Goal: Transaction & Acquisition: Register for event/course

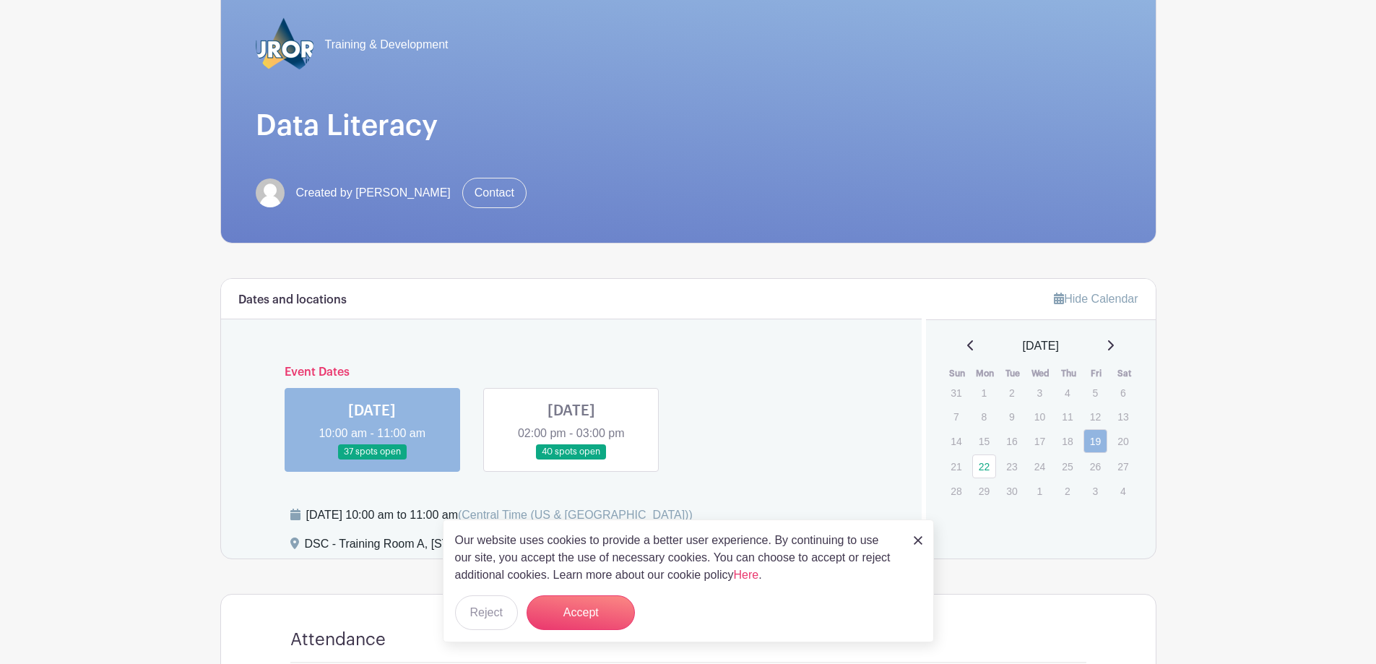
scroll to position [144, 0]
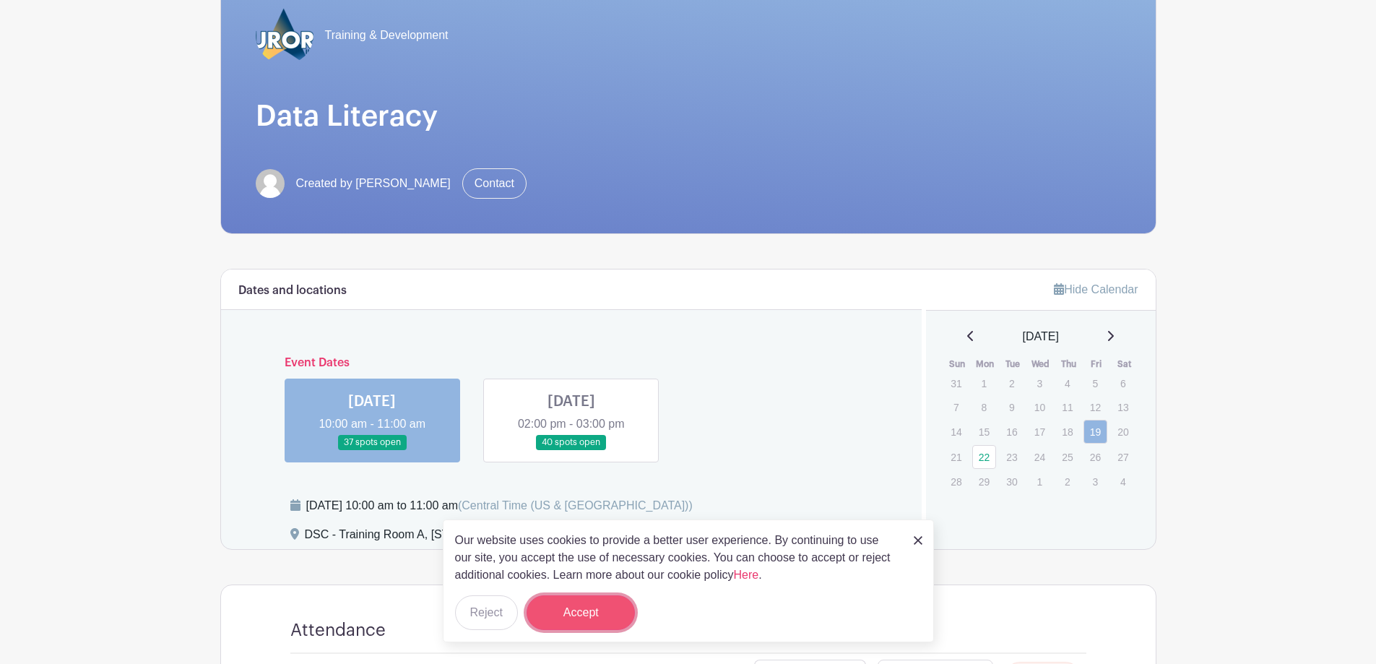
click at [605, 444] on button "Accept" at bounding box center [581, 612] width 108 height 35
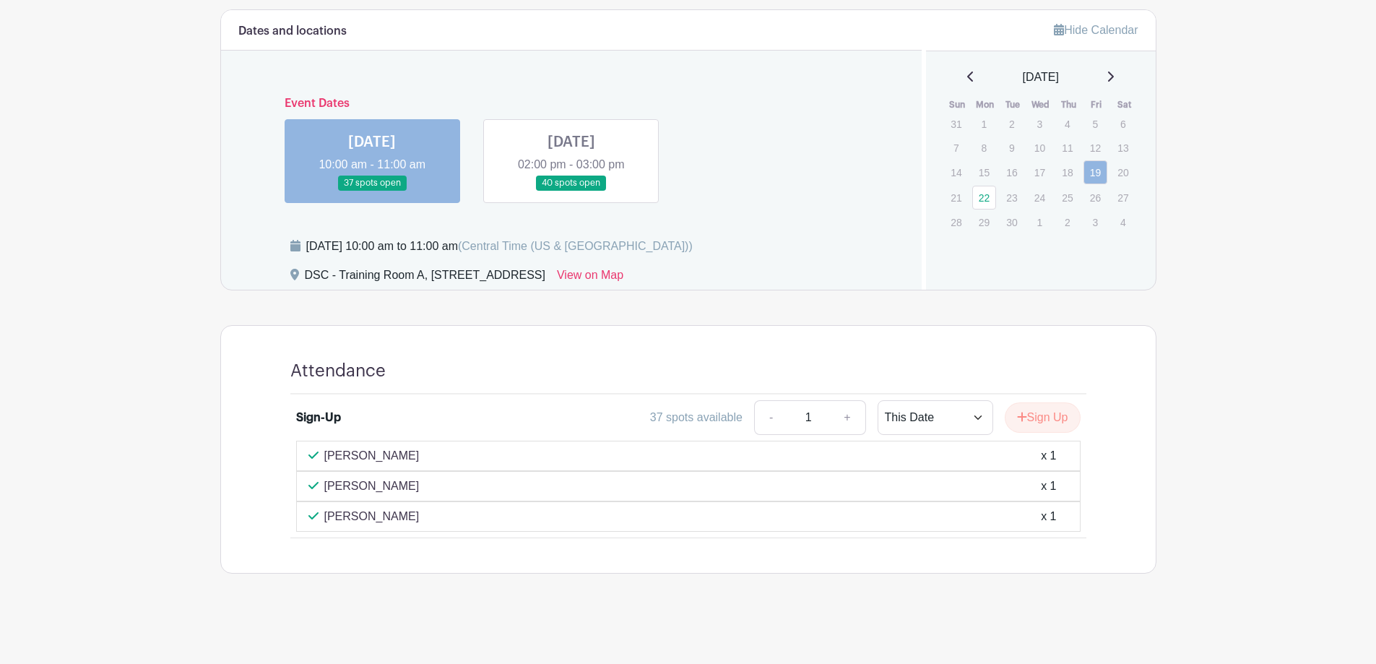
scroll to position [404, 0]
click at [571, 191] on link at bounding box center [571, 191] width 0 height 0
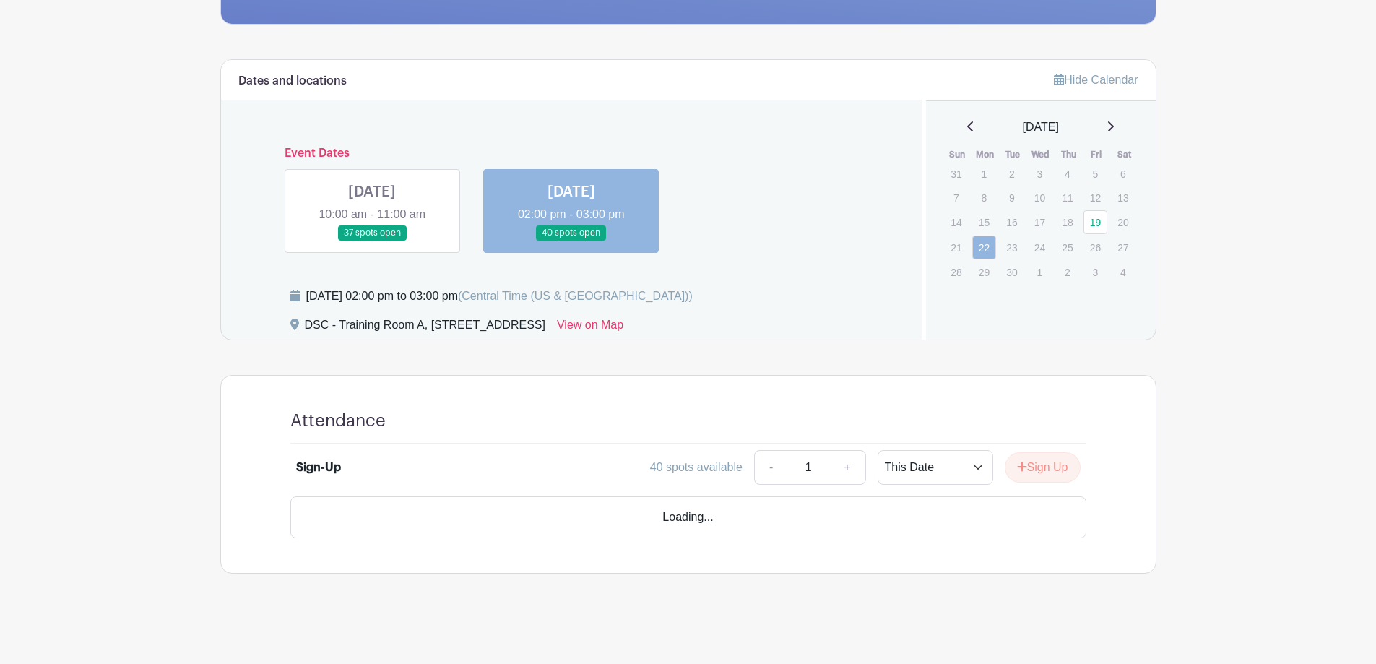
scroll to position [313, 0]
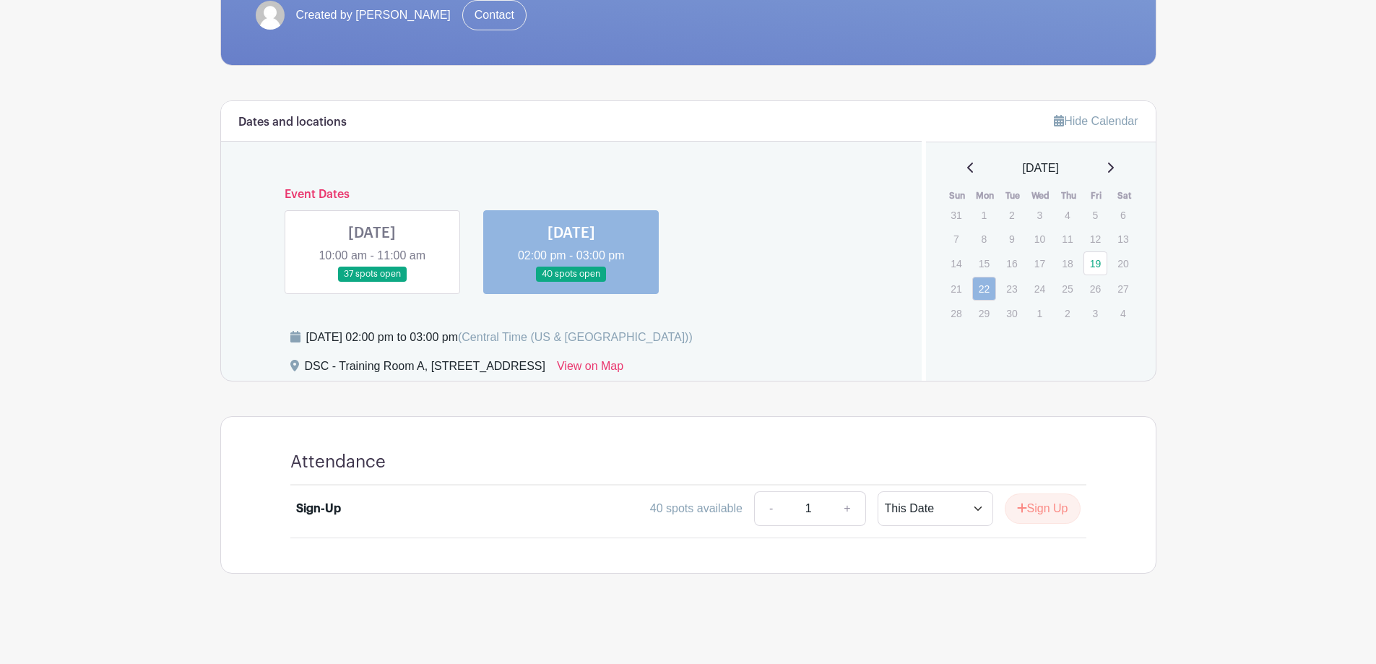
click at [372, 282] on link at bounding box center [372, 282] width 0 height 0
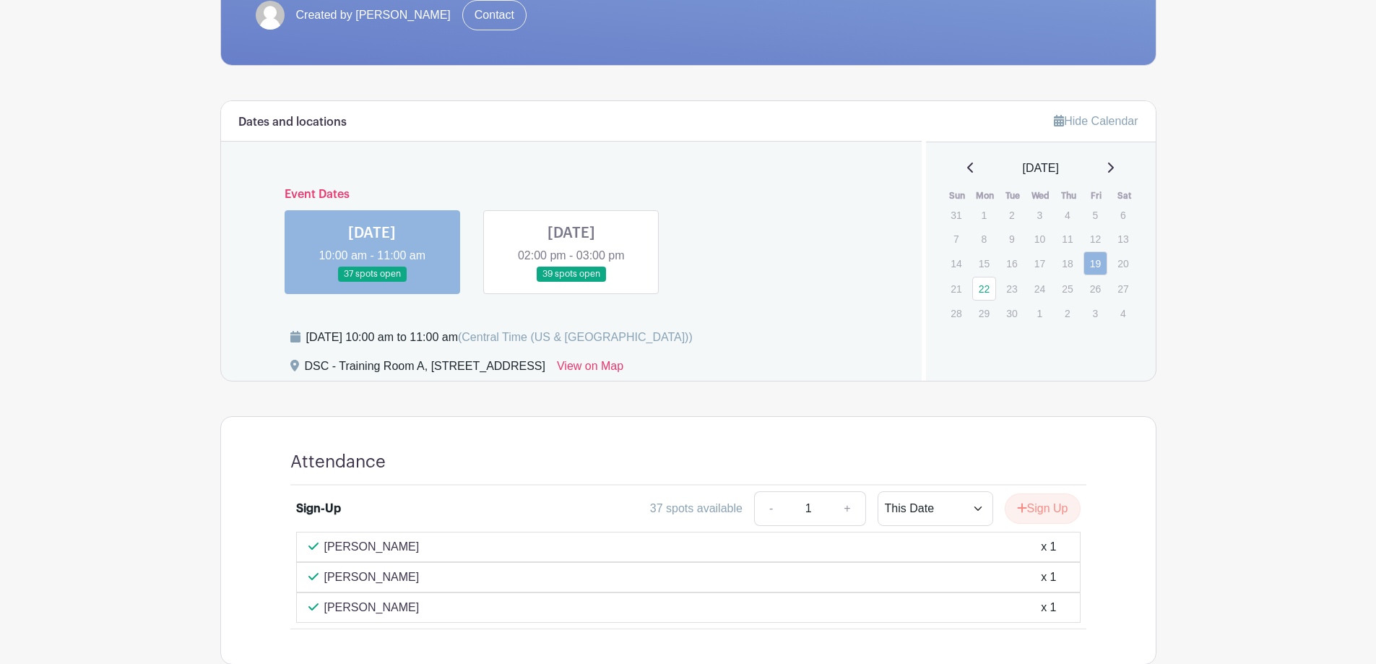
click at [545, 428] on div "Attendance Sign-Up 37 spots available - 1 + This Date Select Dates Select Dates…" at bounding box center [689, 540] width 866 height 247
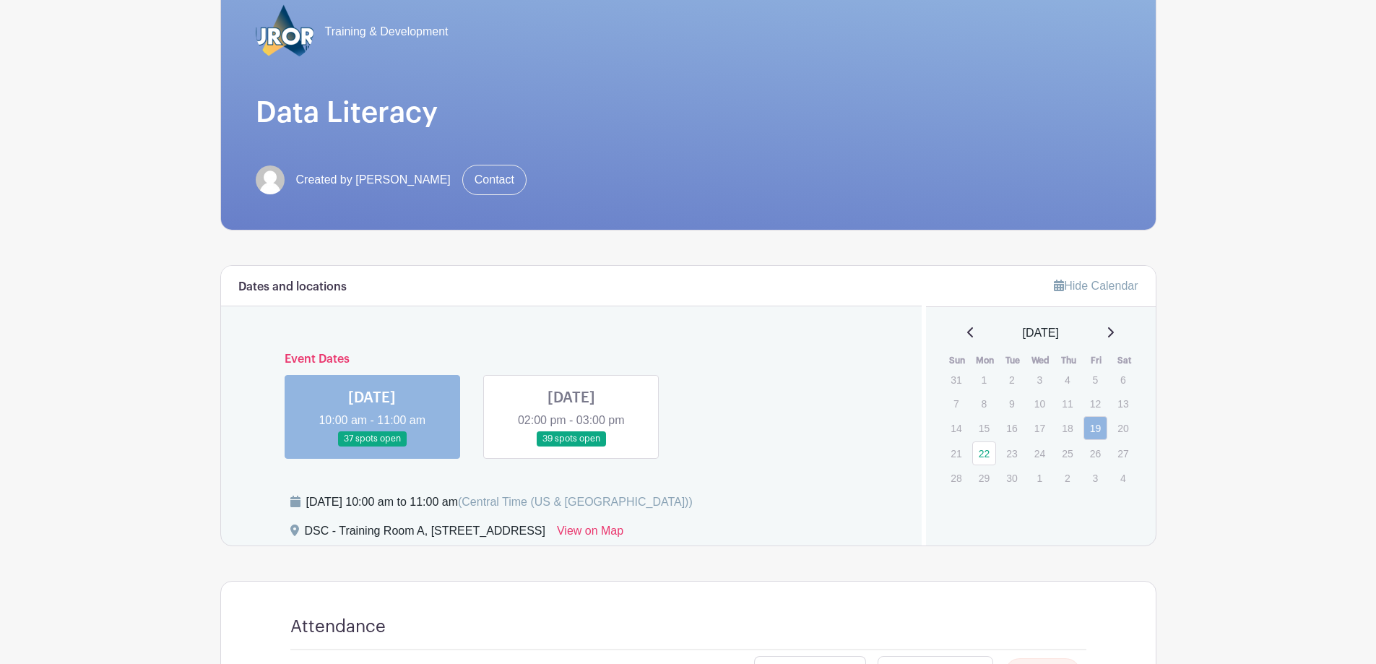
scroll to position [404, 0]
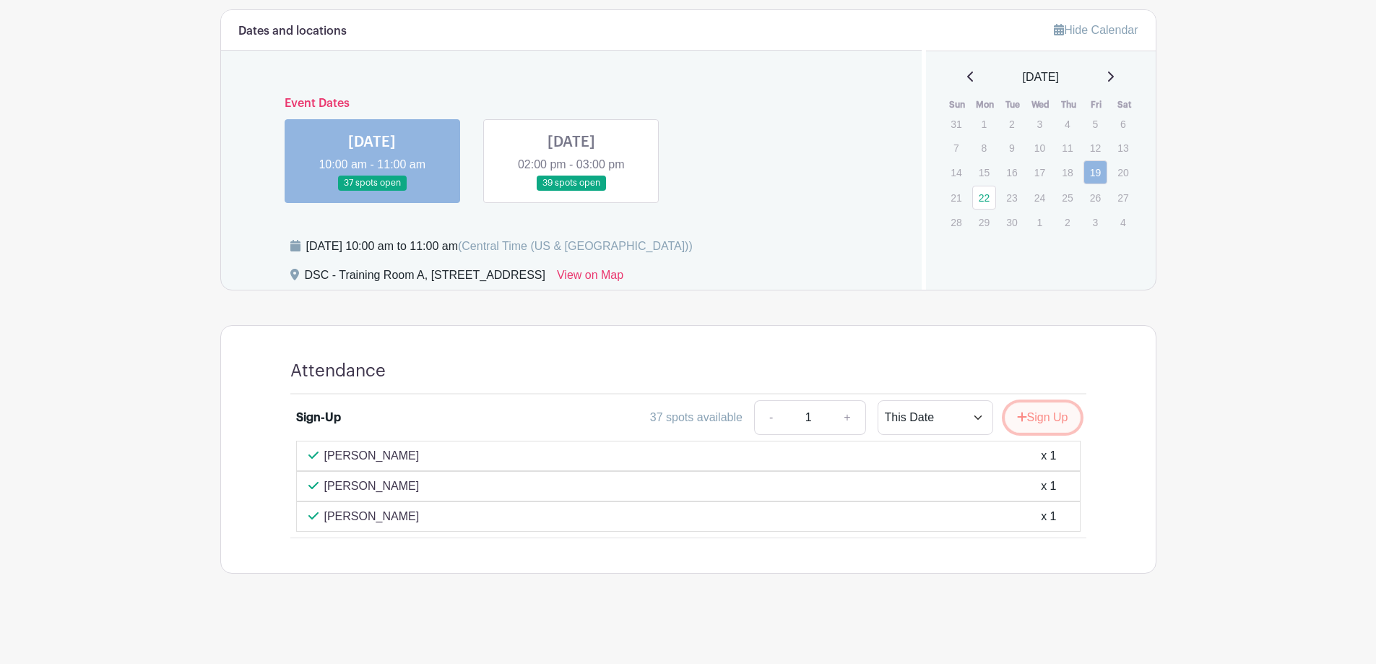
drag, startPoint x: 1043, startPoint y: 421, endPoint x: 1047, endPoint y: 414, distance: 8.1
click at [730, 421] on button "Sign Up" at bounding box center [1043, 417] width 76 height 30
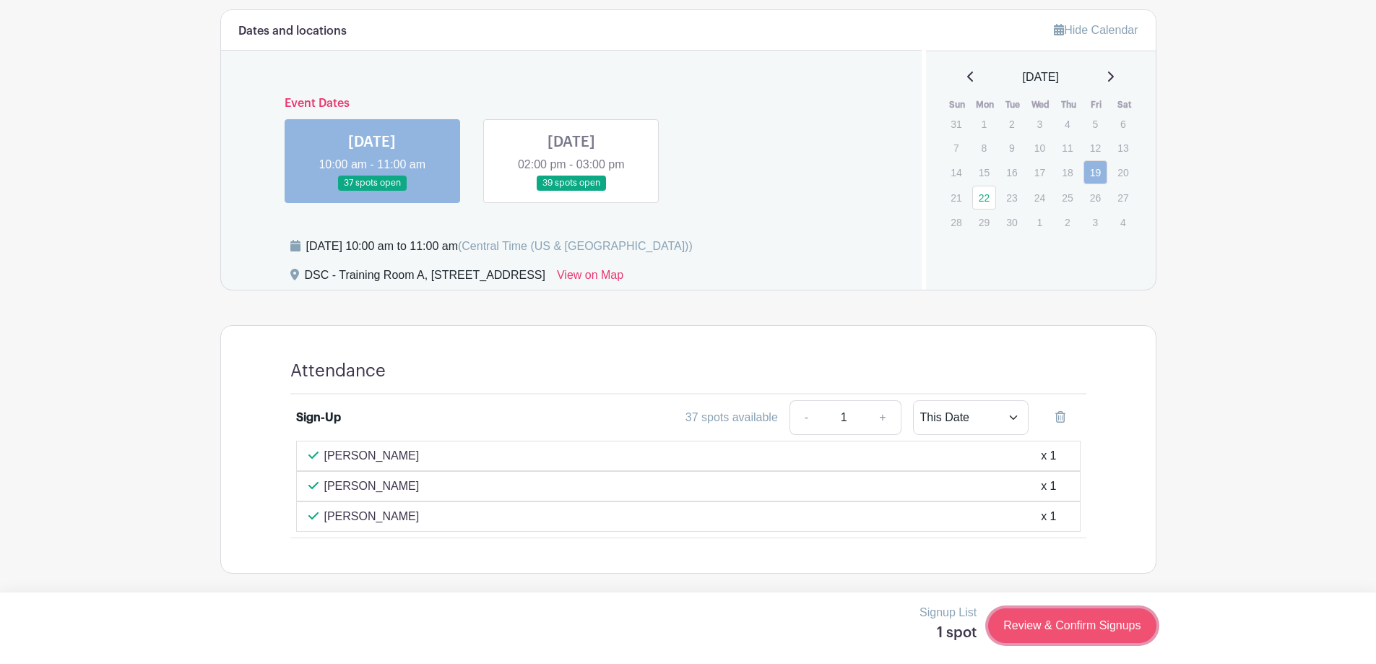
click at [730, 444] on link "Review & Confirm Signups" at bounding box center [1072, 625] width 168 height 35
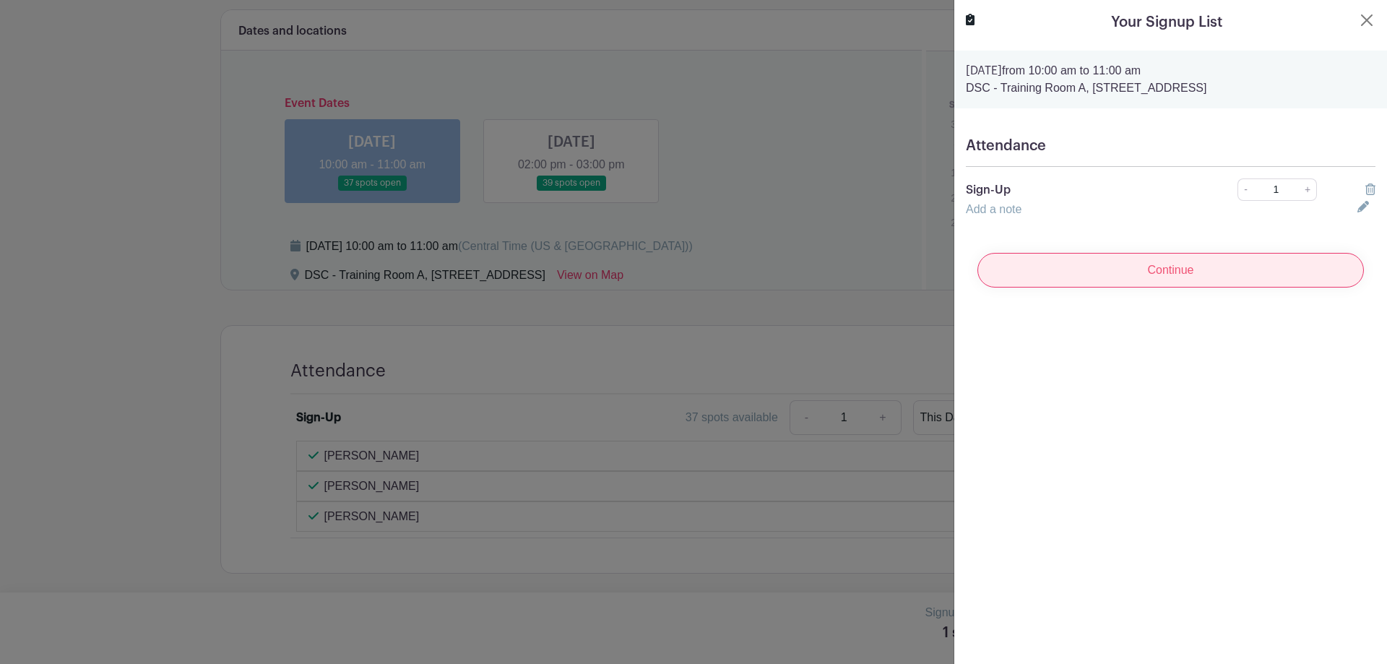
click at [730, 273] on input "Continue" at bounding box center [1170, 270] width 387 height 35
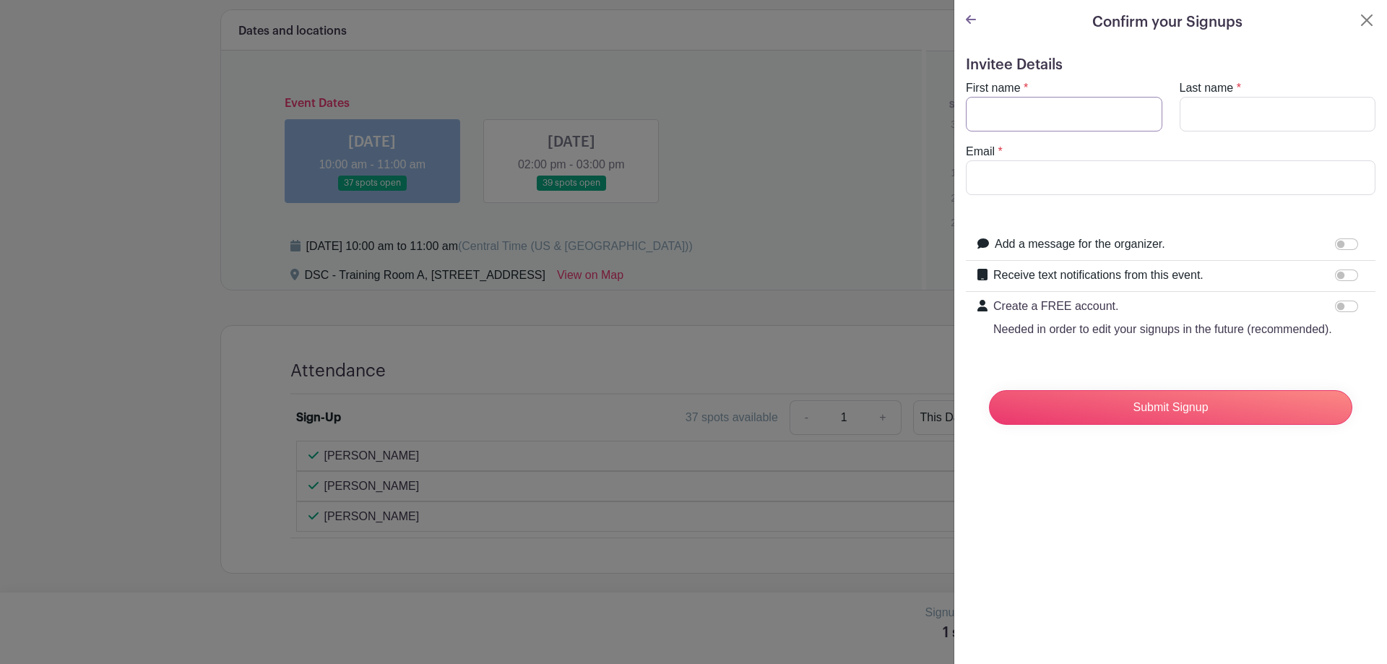
click at [730, 114] on input "First name" at bounding box center [1064, 114] width 197 height 35
type input "[PERSON_NAME]"
type input "[EMAIL_ADDRESS][DOMAIN_NAME]"
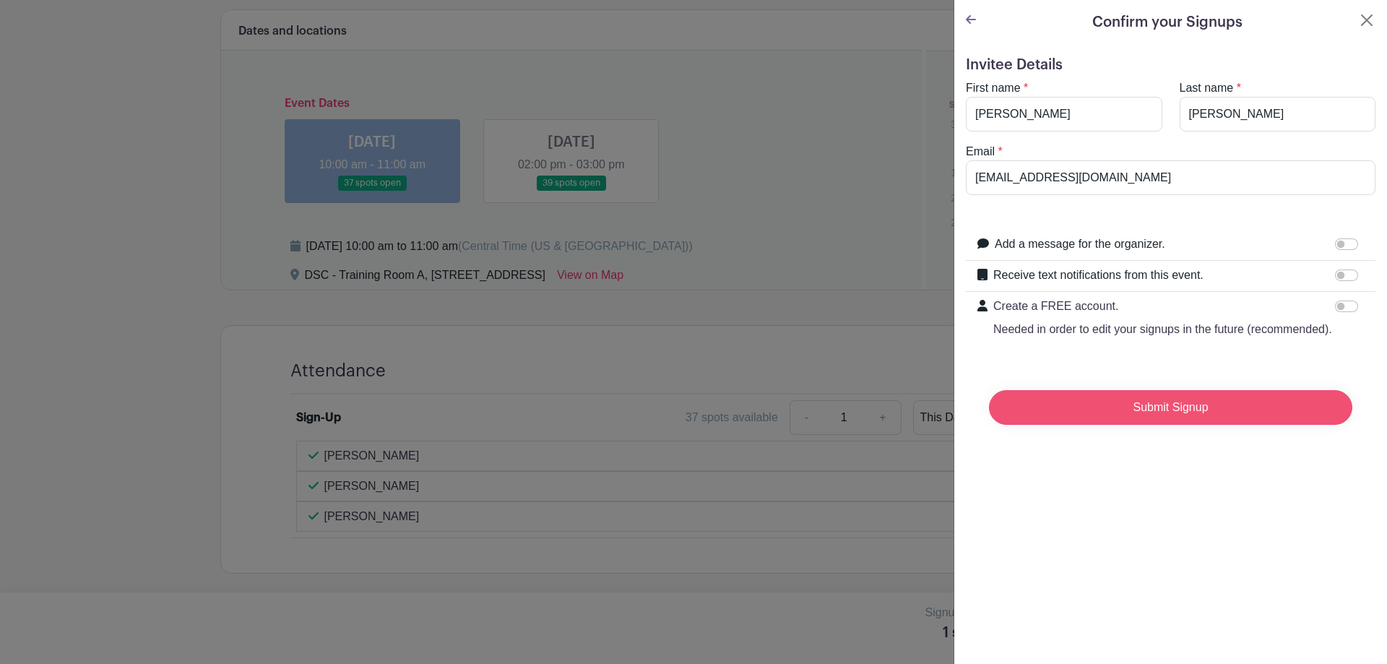
click at [730, 425] on input "Submit Signup" at bounding box center [1170, 407] width 363 height 35
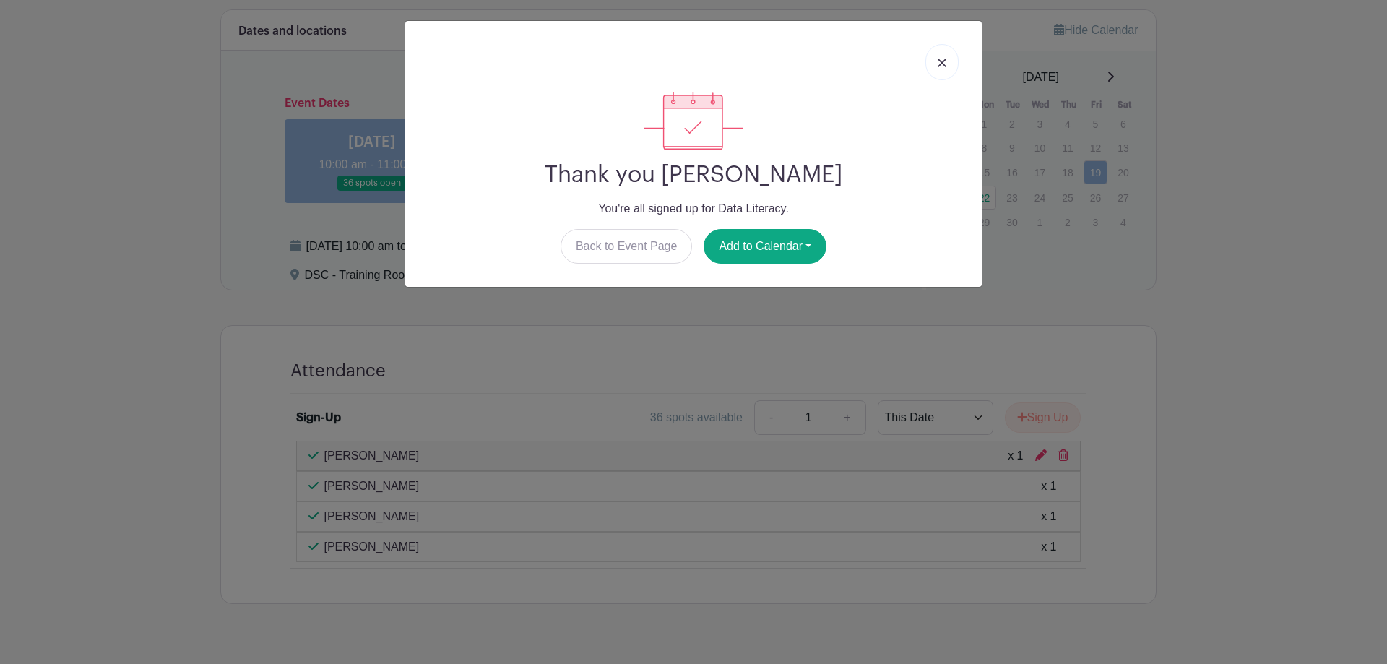
click at [730, 61] on link at bounding box center [941, 62] width 33 height 36
